Goal: Task Accomplishment & Management: Manage account settings

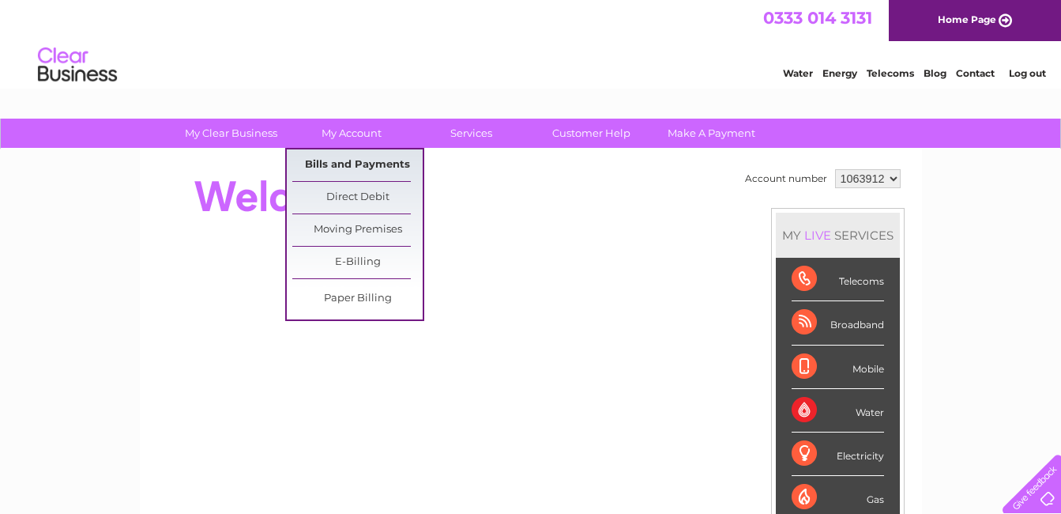
click at [375, 168] on link "Bills and Payments" at bounding box center [357, 165] width 130 height 32
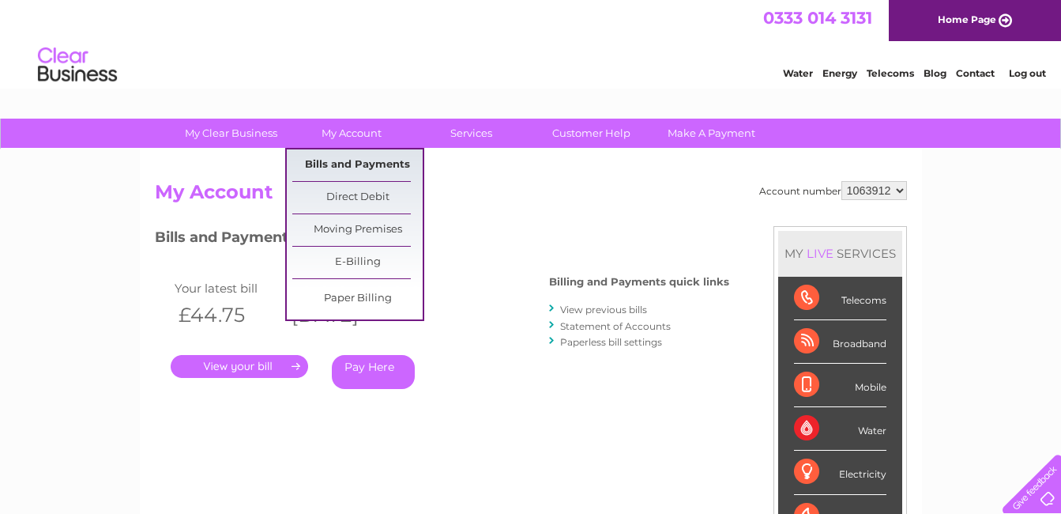
click at [362, 158] on link "Bills and Payments" at bounding box center [357, 165] width 130 height 32
click at [365, 162] on link "Bills and Payments" at bounding box center [357, 165] width 130 height 32
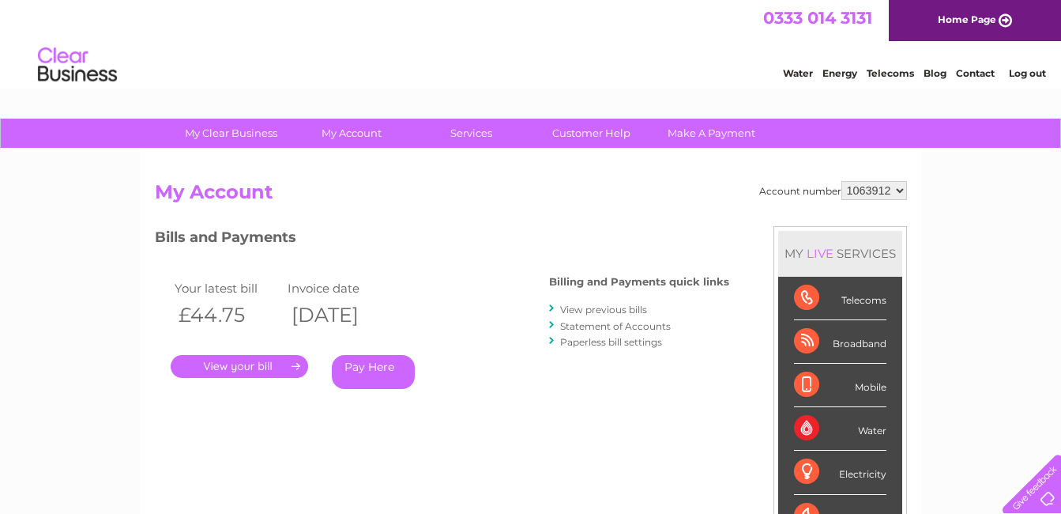
click at [620, 310] on link "View previous bills" at bounding box center [603, 309] width 87 height 12
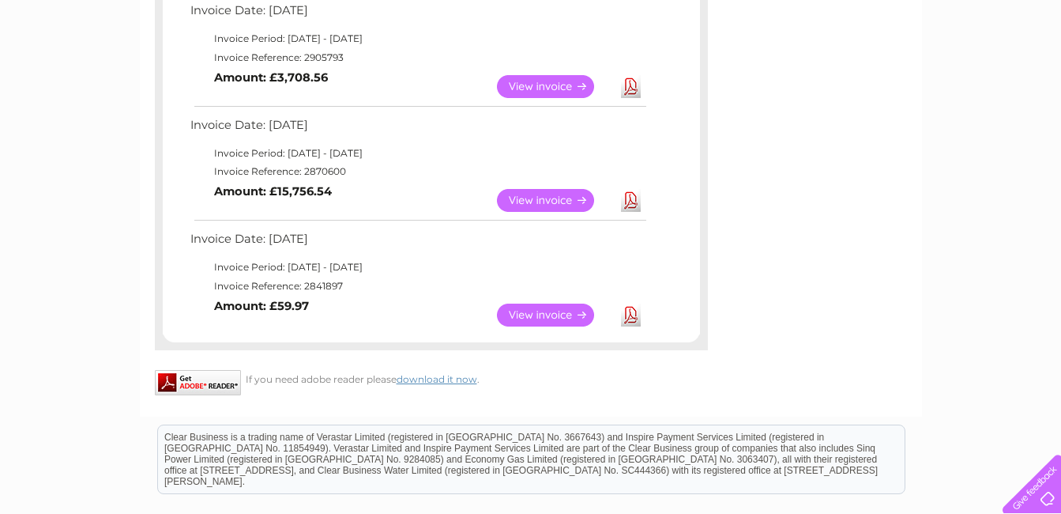
scroll to position [1102, 0]
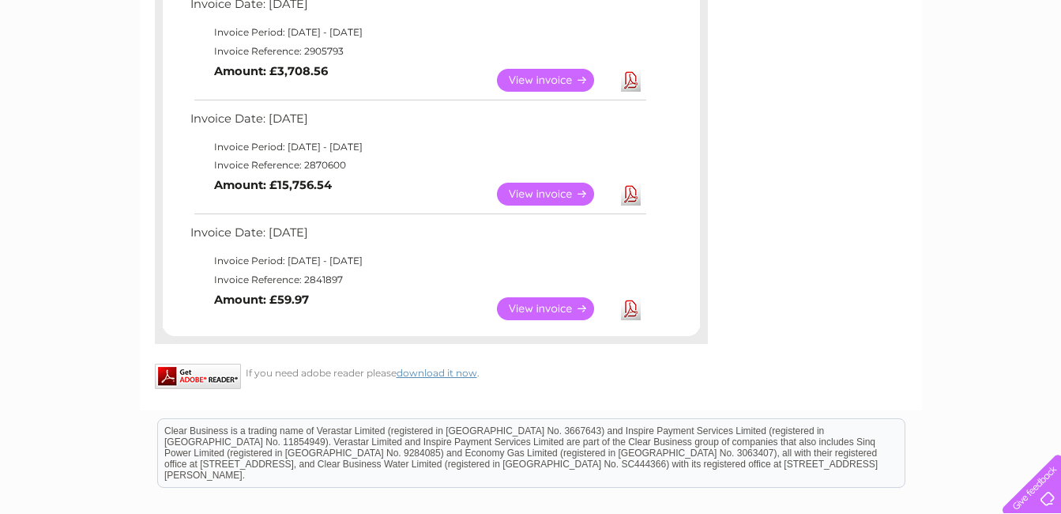
click at [551, 196] on link "View" at bounding box center [555, 194] width 116 height 23
